Goal: Find specific page/section: Find specific page/section

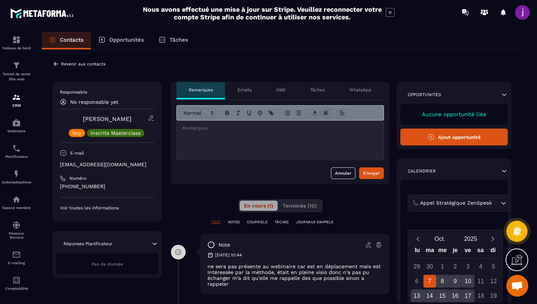
click at [55, 64] on icon at bounding box center [56, 64] width 7 height 7
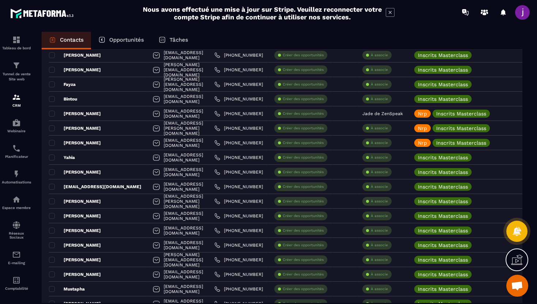
scroll to position [1191, 0]
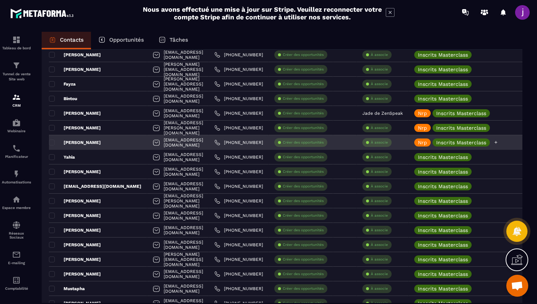
click at [499, 142] on icon at bounding box center [496, 142] width 5 height 5
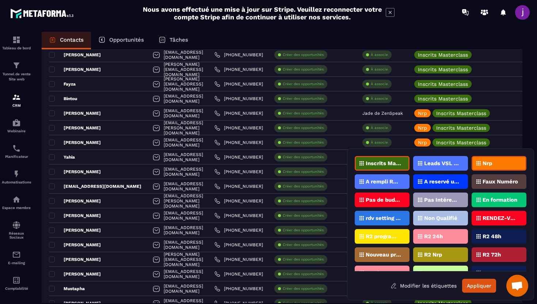
click at [398, 160] on div "Inscrits Masterclass" at bounding box center [382, 163] width 55 height 15
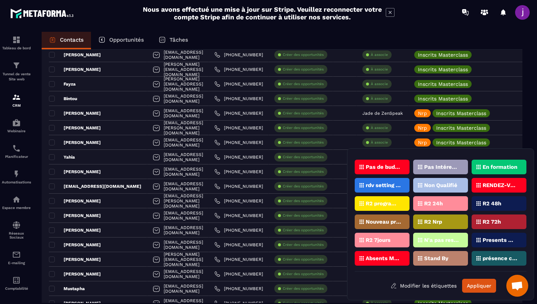
click at [523, 143] on div "Contacts Opportunités Tâches Ajout de contact 231 Contacts Plus de filtre Tout …" at bounding box center [282, 175] width 496 height 286
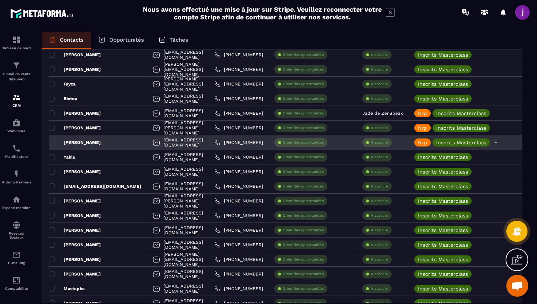
click at [498, 142] on icon at bounding box center [496, 142] width 3 height 3
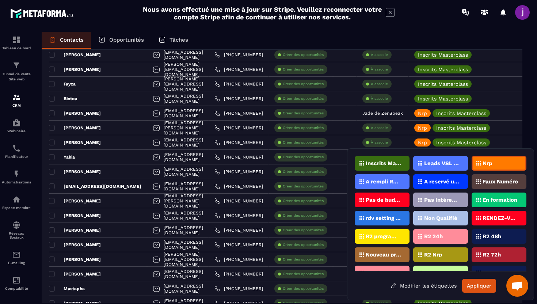
click at [506, 163] on div "Nrp" at bounding box center [499, 163] width 55 height 15
click at [484, 289] on button "Appliquer" at bounding box center [479, 286] width 34 height 14
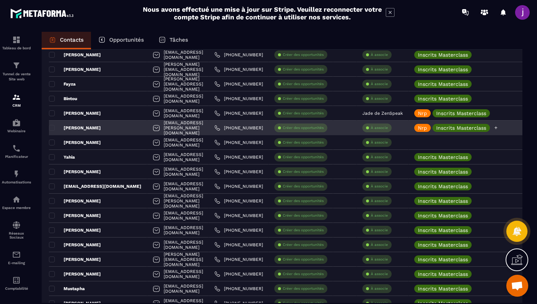
click at [448, 134] on div "Nrp Inscrits Masterclass" at bounding box center [483, 128] width 149 height 15
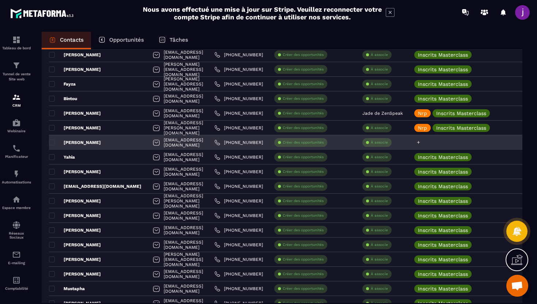
click at [428, 142] on div at bounding box center [483, 142] width 149 height 15
click at [420, 142] on icon at bounding box center [418, 142] width 3 height 3
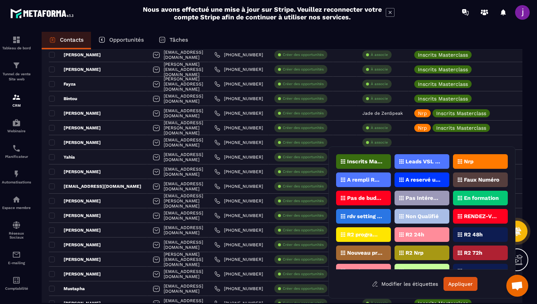
click at [385, 158] on div "Inscrits Masterclass" at bounding box center [363, 161] width 55 height 15
click at [464, 282] on button "Appliquer" at bounding box center [461, 284] width 34 height 14
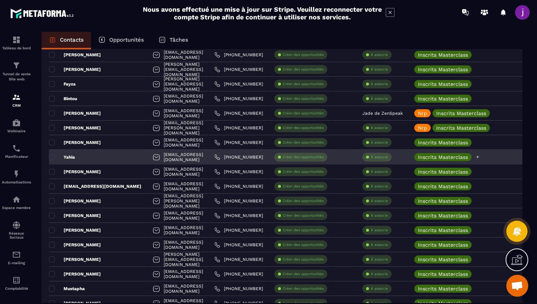
click at [480, 155] on icon at bounding box center [478, 157] width 5 height 5
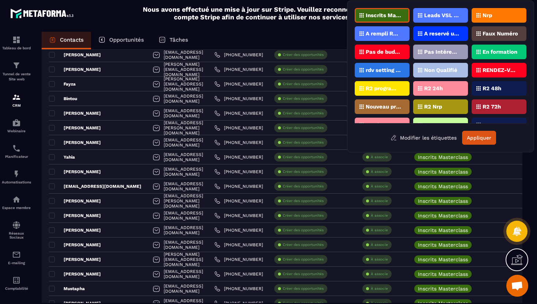
click at [485, 12] on div "Nrp" at bounding box center [499, 15] width 55 height 15
click at [476, 138] on button "Appliquer" at bounding box center [479, 138] width 34 height 14
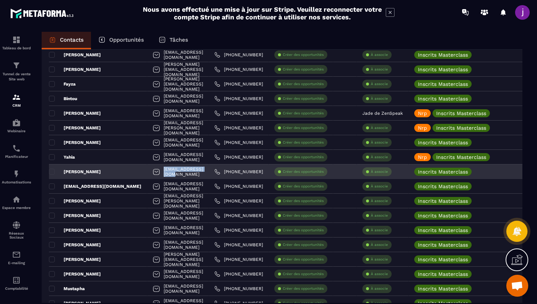
drag, startPoint x: 186, startPoint y: 171, endPoint x: 137, endPoint y: 168, distance: 49.8
click at [147, 168] on div "[EMAIL_ADDRESS][DOMAIN_NAME]" at bounding box center [178, 171] width 62 height 15
copy p "[EMAIL_ADDRESS][DOMAIN_NAME]"
click at [480, 173] on icon at bounding box center [478, 171] width 5 height 5
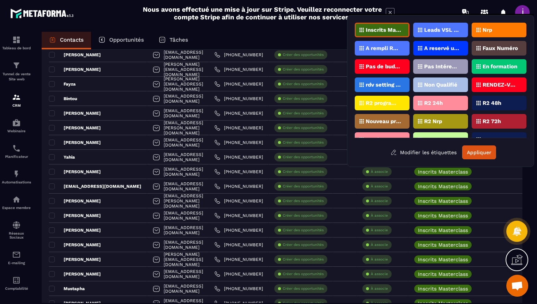
click at [432, 50] on div "A reservé un appel" at bounding box center [440, 48] width 55 height 15
click at [473, 152] on button "Appliquer" at bounding box center [479, 152] width 34 height 14
